Goal: Transaction & Acquisition: Purchase product/service

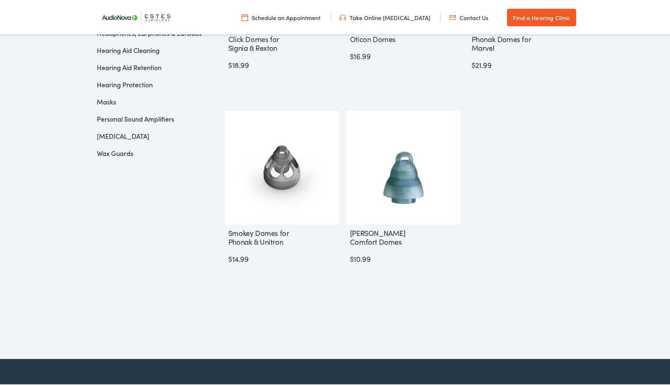
scroll to position [344, 0]
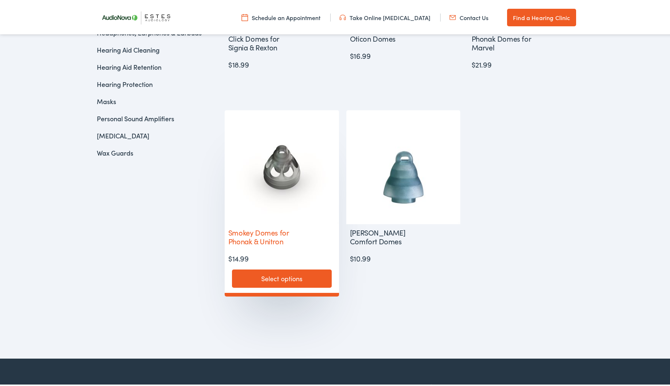
click at [268, 277] on link "Select options" at bounding box center [282, 277] width 100 height 18
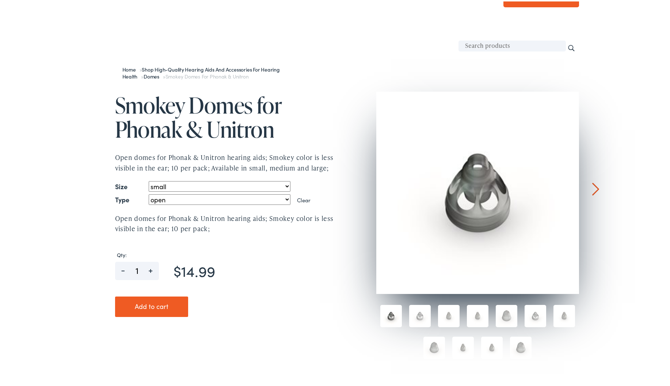
scroll to position [75, 0]
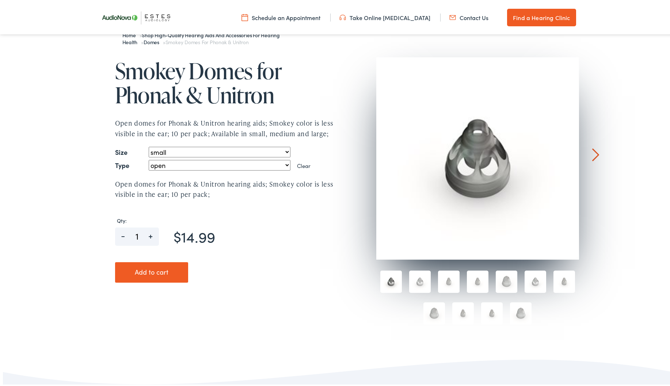
select select "power"
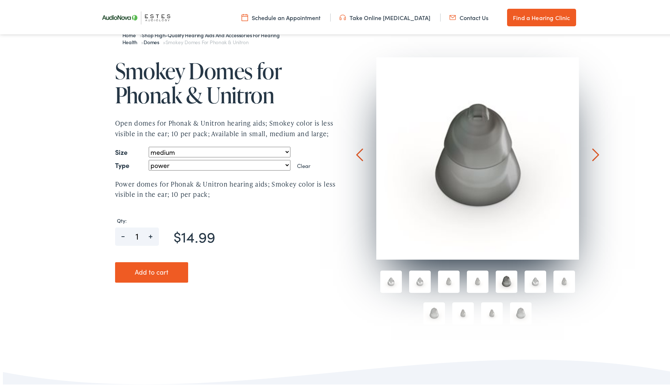
select select "medium"
click at [159, 271] on button "Add to cart" at bounding box center [151, 271] width 73 height 20
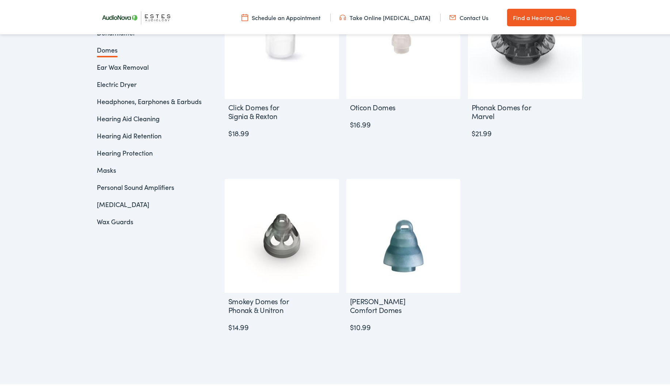
scroll to position [278, 0]
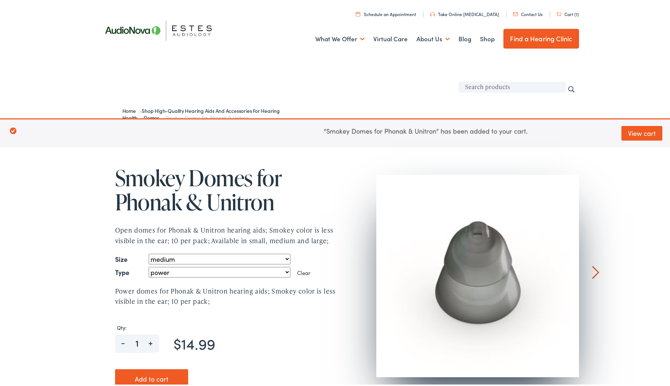
scroll to position [3, 0]
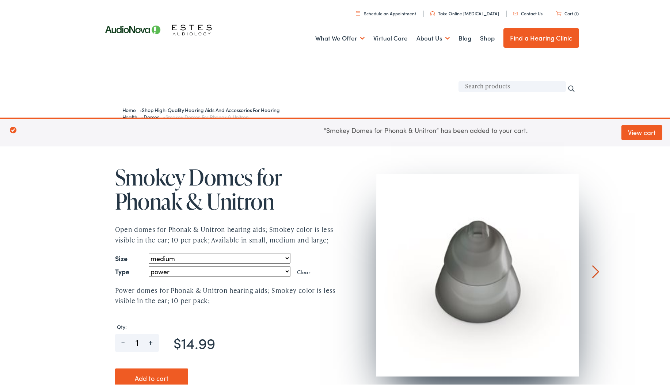
click at [559, 11] on link "Cart (1)" at bounding box center [568, 12] width 22 height 6
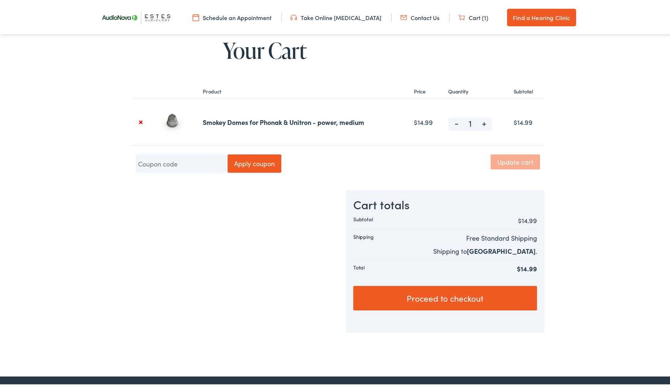
scroll to position [97, 0]
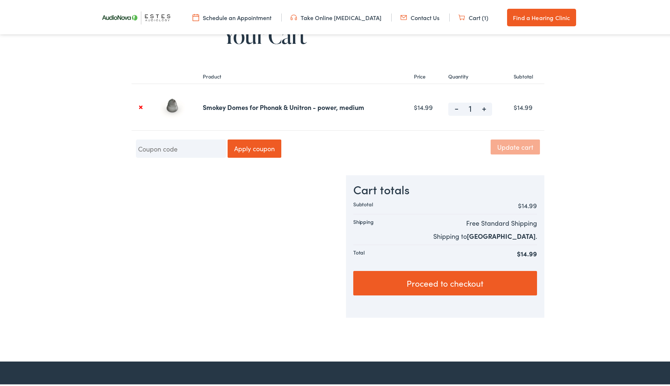
click at [485, 283] on link "Proceed to checkout" at bounding box center [444, 282] width 183 height 25
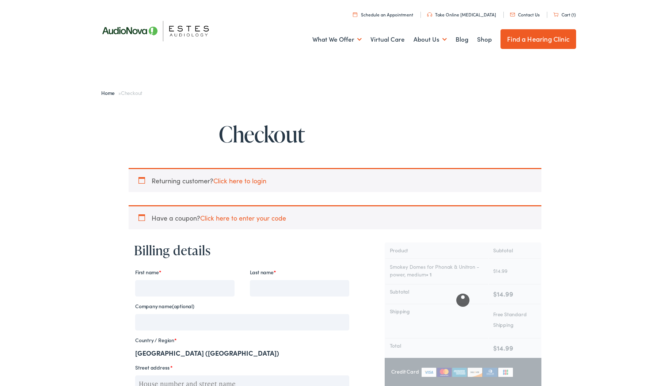
select select "[GEOGRAPHIC_DATA]"
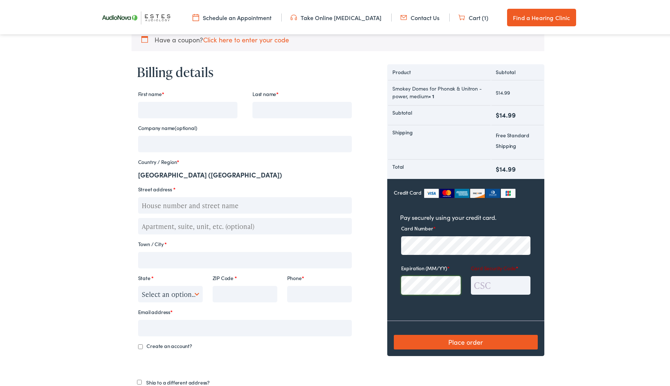
scroll to position [175, 0]
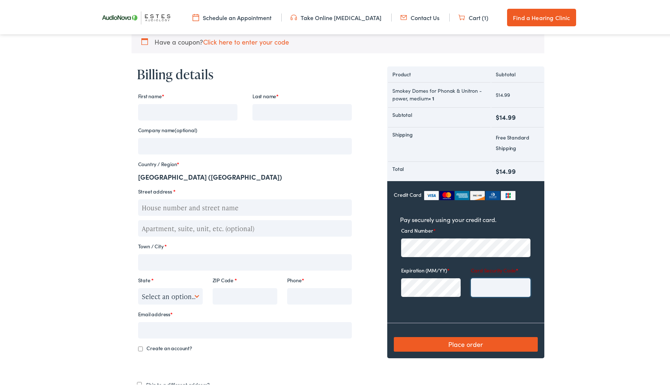
click at [474, 285] on input "Card Security Code *" at bounding box center [501, 286] width 60 height 19
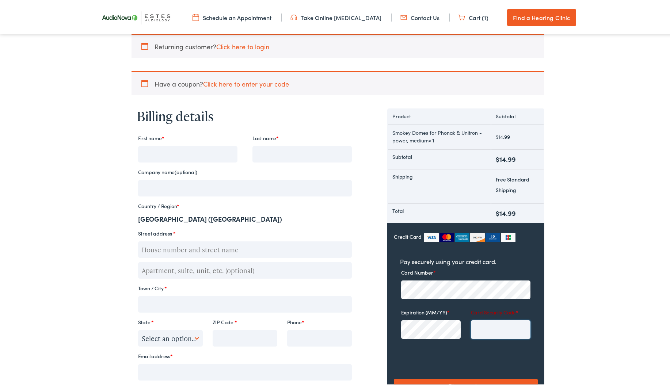
scroll to position [131, 0]
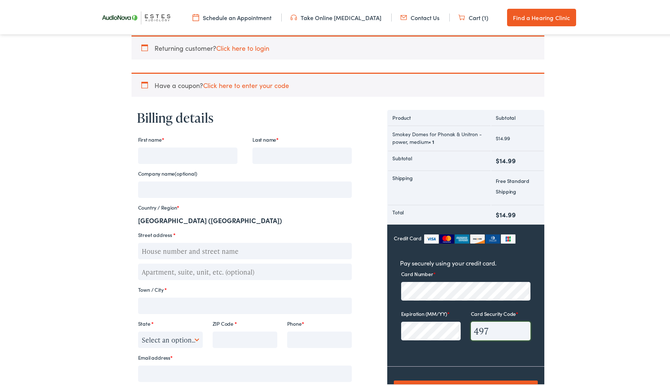
type input "497"
click at [148, 156] on input "First name *" at bounding box center [187, 154] width 99 height 16
type input "Cherie"
click at [259, 152] on input "Last name *" at bounding box center [302, 154] width 99 height 16
type input "Mills"
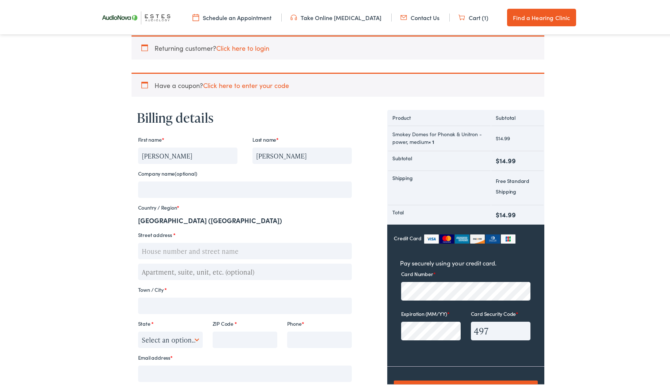
click at [138, 250] on input "Street address *" at bounding box center [245, 250] width 214 height 16
type input "2934 Elm Tree Park"
click at [140, 304] on input "Town / City *" at bounding box center [245, 304] width 214 height 16
type input "San Antonio"
click at [217, 341] on input "ZIP Code *" at bounding box center [245, 338] width 65 height 16
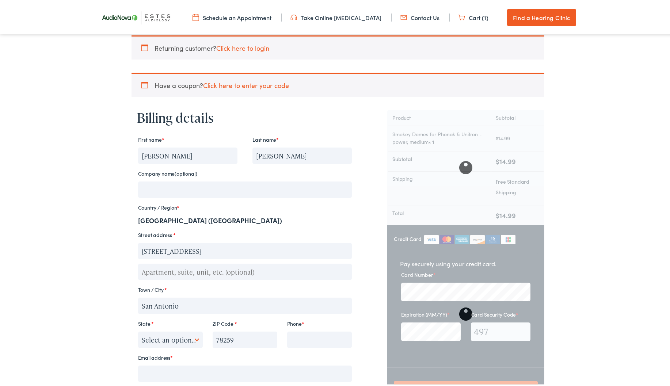
type input "78259"
click at [287, 343] on input "Phone *" at bounding box center [319, 338] width 65 height 16
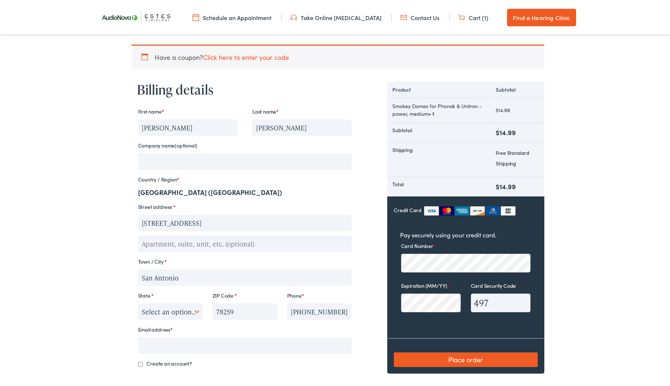
scroll to position [159, 0]
type input "210-595-8433"
click at [143, 342] on input "Email address *" at bounding box center [245, 344] width 214 height 16
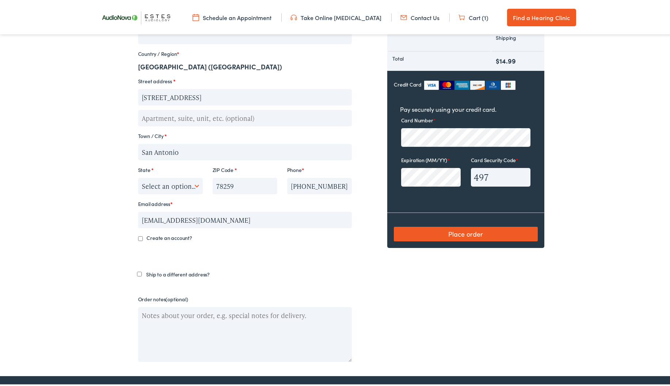
scroll to position [302, 0]
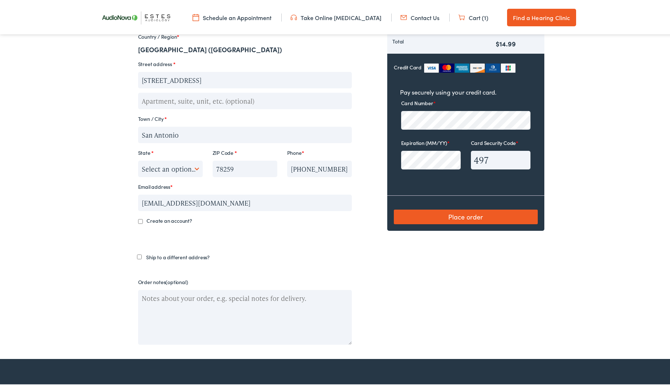
type input "cmills4470@att.net"
click at [138, 219] on input "Create an account?" at bounding box center [140, 220] width 5 height 5
checkbox input "true"
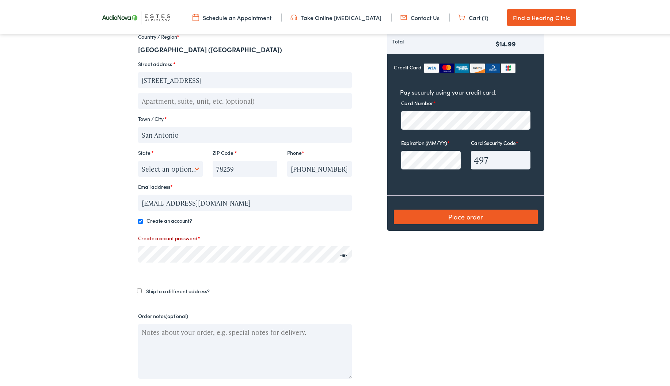
click at [341, 253] on span at bounding box center [342, 255] width 11 height 10
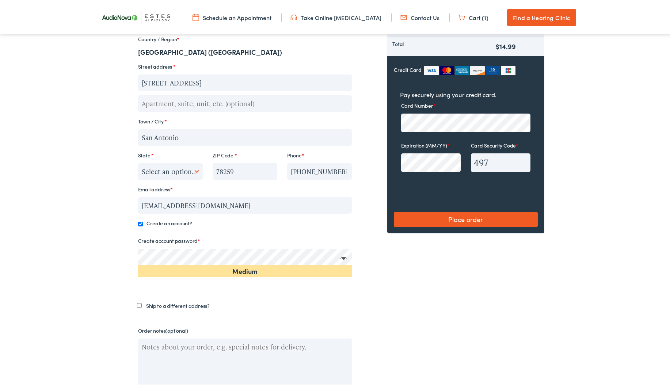
scroll to position [298, 0]
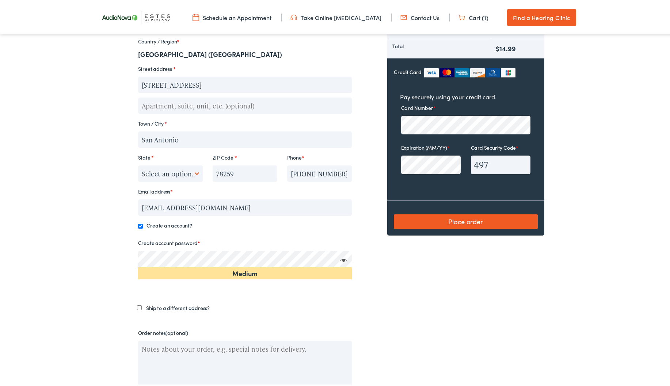
click at [120, 256] on body "Checkout - Estes Audiology Skip to Main Content Menu Close Schedule an Appointm…" at bounding box center [338, 145] width 676 height 886
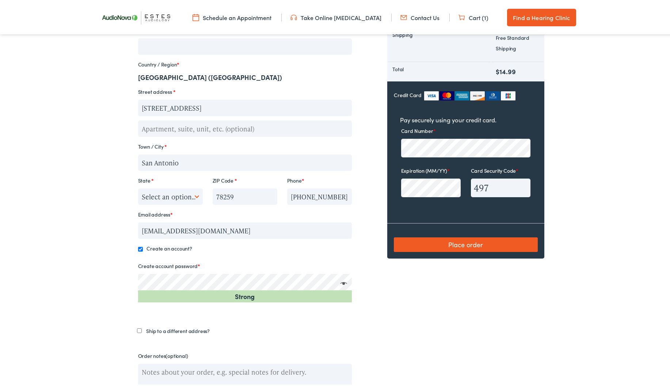
scroll to position [273, 0]
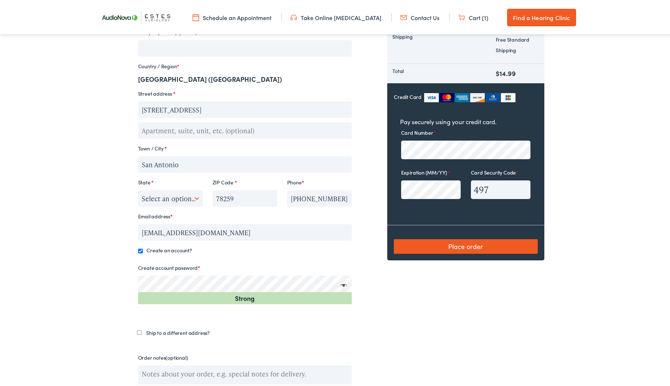
click at [116, 280] on body "Checkout - Estes Audiology Skip to Main Content Menu Close Schedule an Appointm…" at bounding box center [338, 174] width 676 height 895
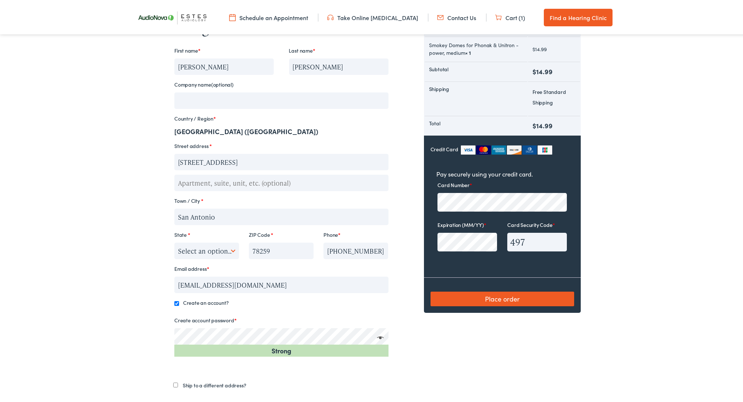
scroll to position [224, 0]
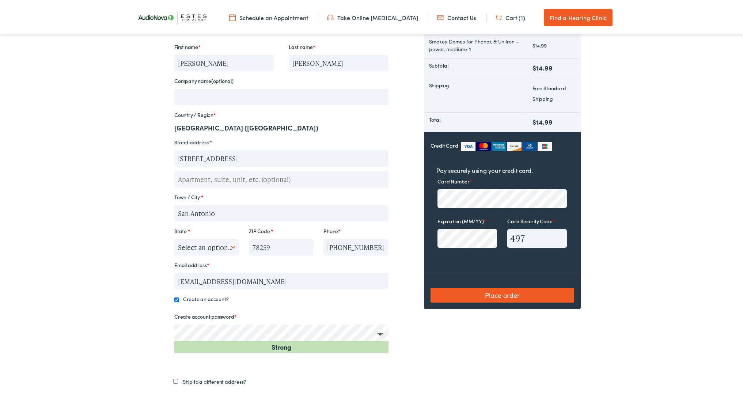
click at [520, 295] on button "Place order" at bounding box center [503, 294] width 144 height 15
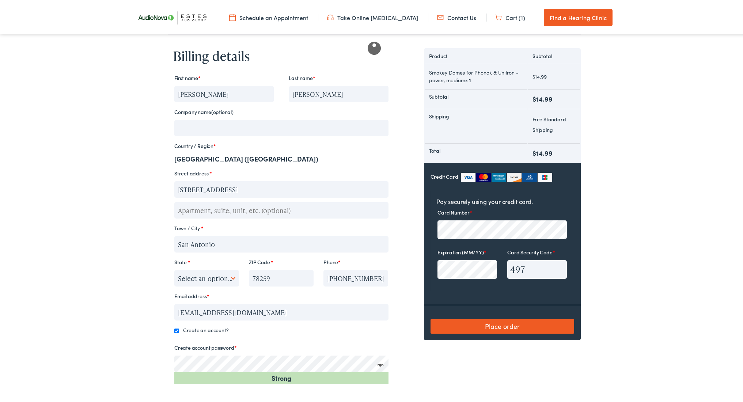
scroll to position [192, 0]
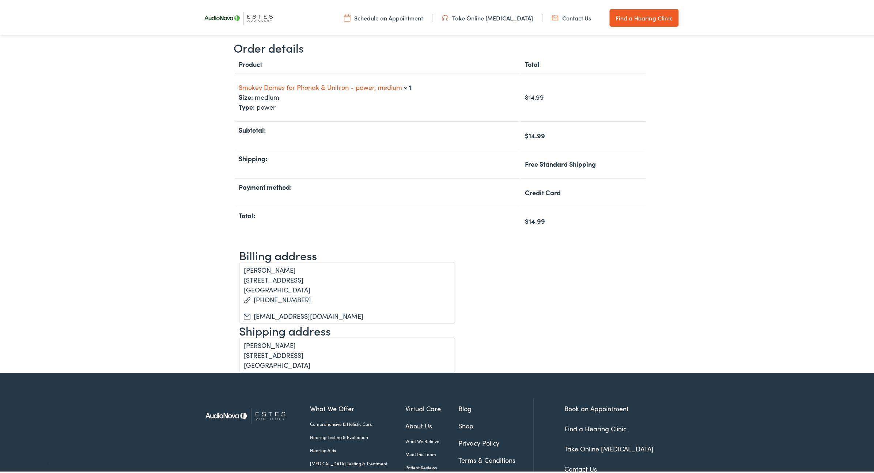
scroll to position [176, 0]
